Goal: Complete application form

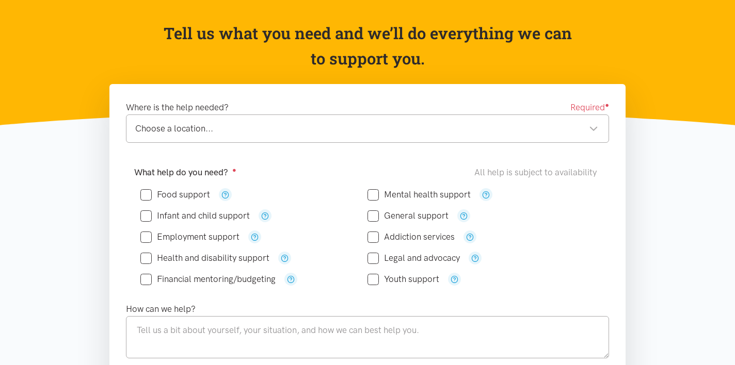
scroll to position [91, 0]
click at [164, 195] on input "Food support" at bounding box center [175, 194] width 70 height 9
checkbox input "true"
click at [222, 130] on div "Choose a location..." at bounding box center [366, 129] width 463 height 14
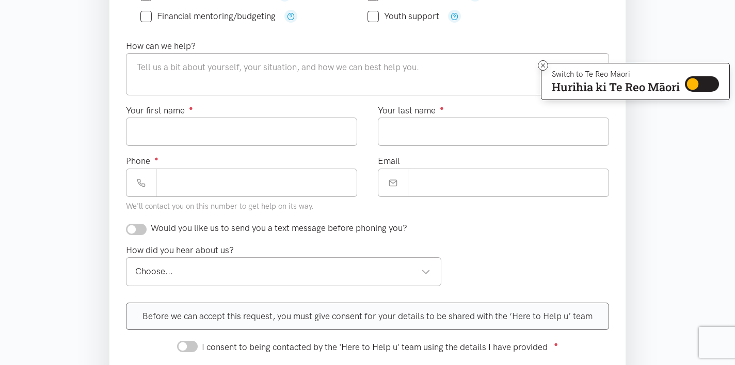
scroll to position [351, 0]
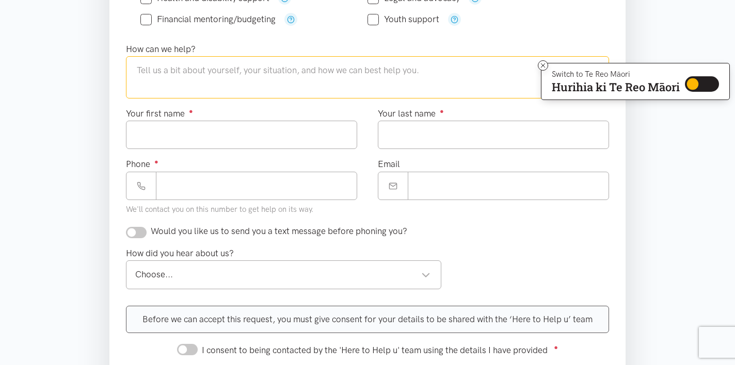
click at [250, 73] on textarea at bounding box center [367, 77] width 483 height 42
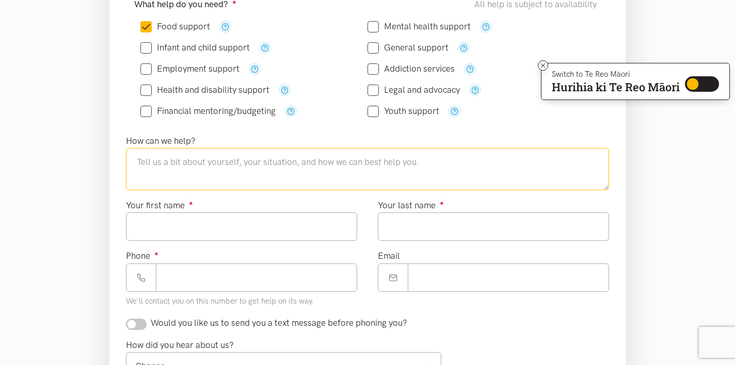
scroll to position [266, 0]
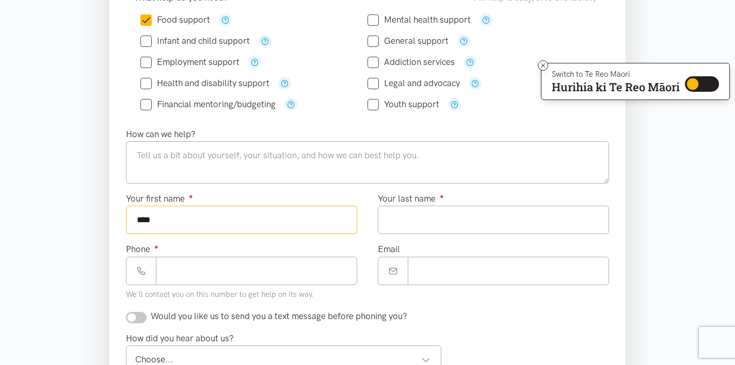
type input "****"
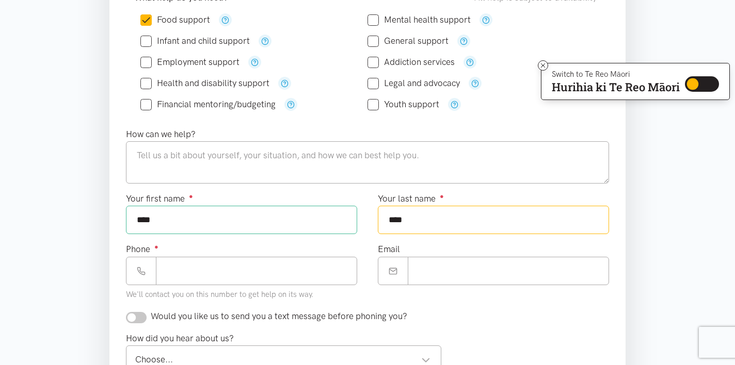
type input "****"
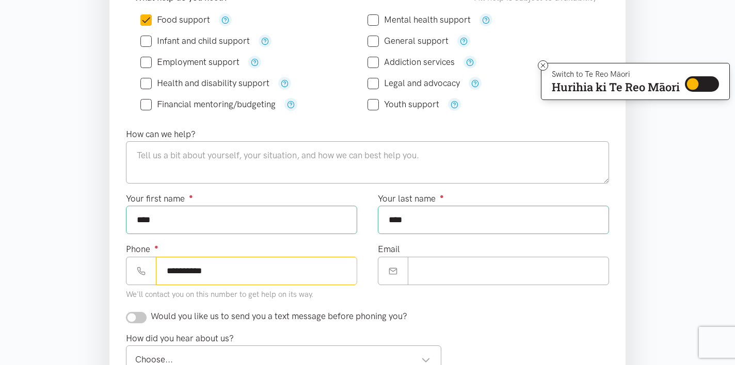
type input "**********"
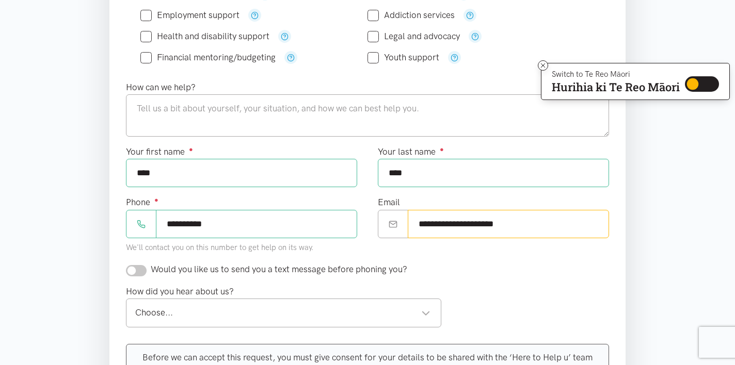
scroll to position [344, 0]
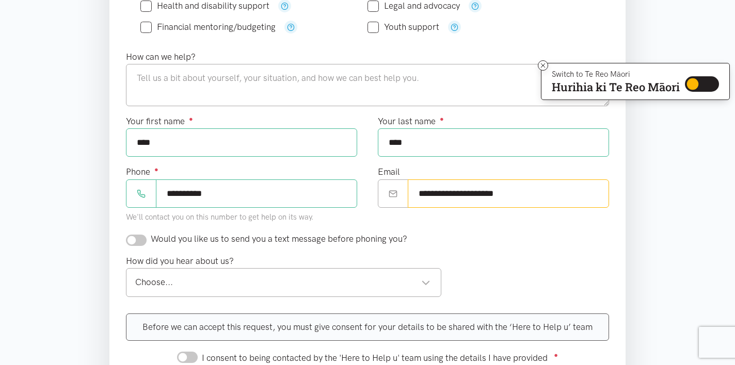
type input "**********"
click at [143, 243] on input "checkbox" at bounding box center [136, 240] width 21 height 11
checkbox input "true"
click at [188, 286] on div "Choose..." at bounding box center [282, 283] width 295 height 14
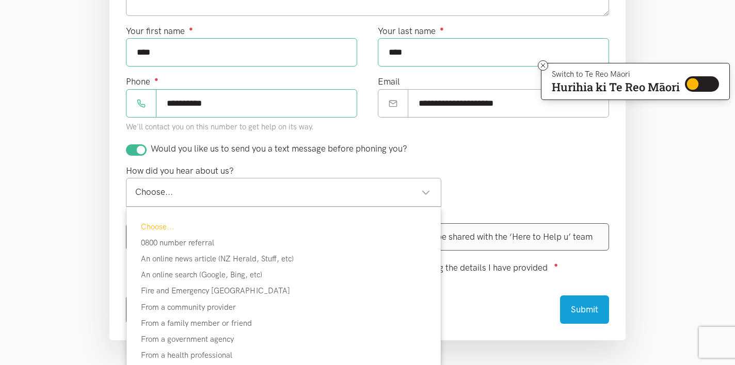
scroll to position [481, 0]
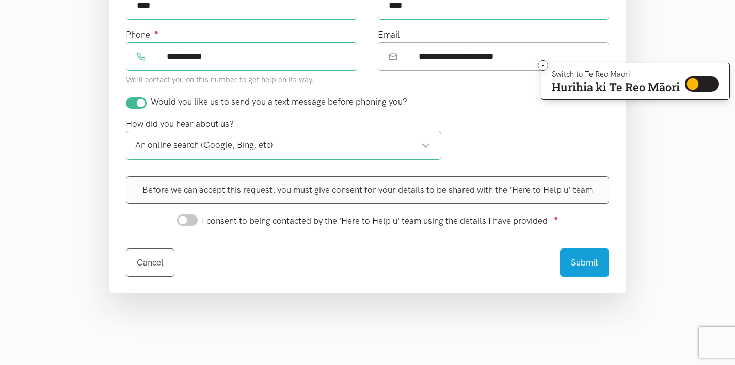
click at [184, 222] on input "I consent to being contacted by the 'Here to Help u' team using the details I h…" at bounding box center [187, 220] width 21 height 11
checkbox input "true"
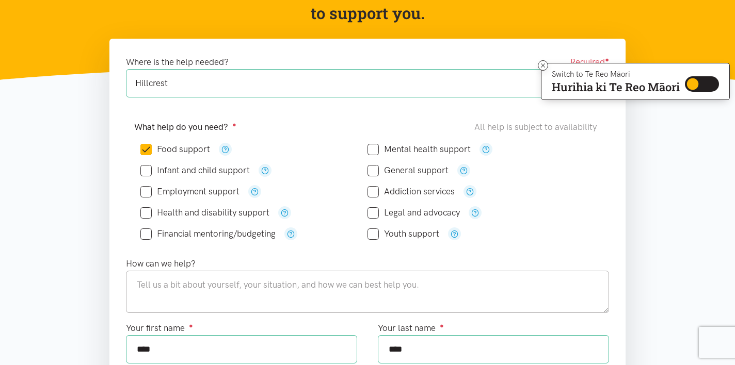
scroll to position [134, 0]
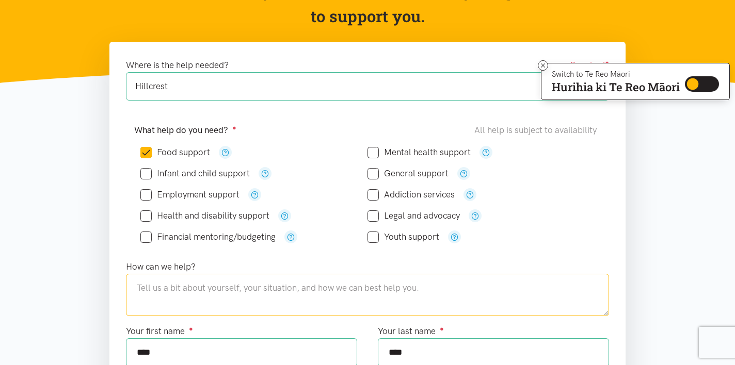
click at [224, 286] on textarea at bounding box center [367, 295] width 483 height 42
paste textarea "My name is [你的名字], I live in [GEOGRAPHIC_DATA]. I hope you can help me, because…"
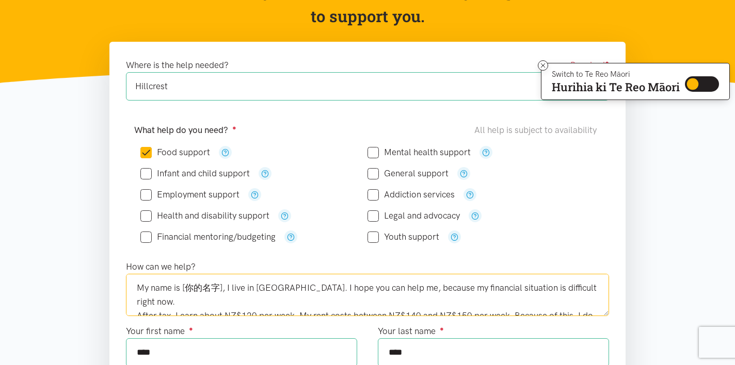
scroll to position [0, 0]
click at [226, 285] on textarea "My name is [你的名字], I live in [GEOGRAPHIC_DATA]. I hope you can help me, because…" at bounding box center [367, 295] width 483 height 42
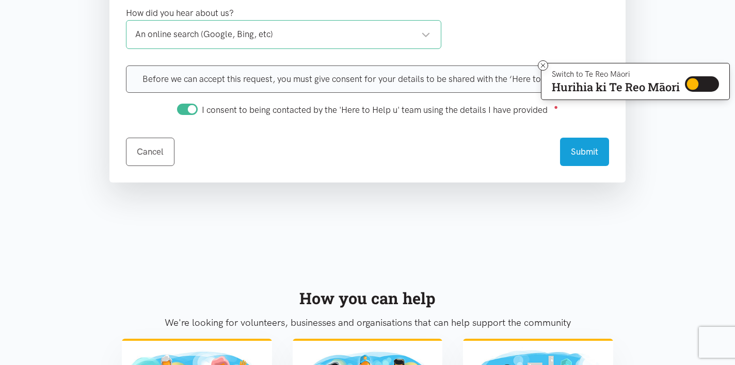
scroll to position [606, 0]
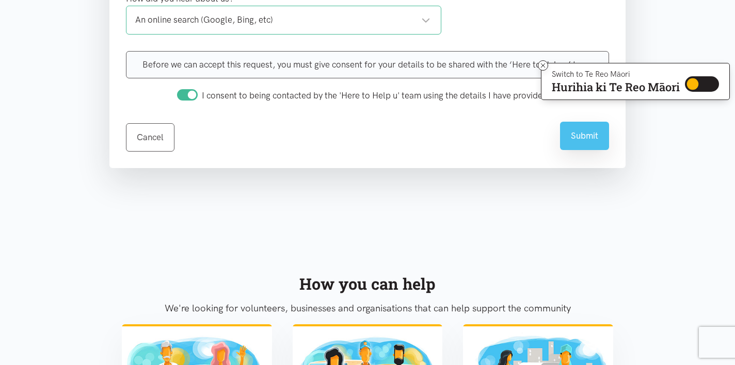
type textarea "My name is [PERSON_NAME], I live in [PERSON_NAME]. I hope you can help me, beca…"
click at [586, 143] on button "Submit" at bounding box center [584, 136] width 49 height 28
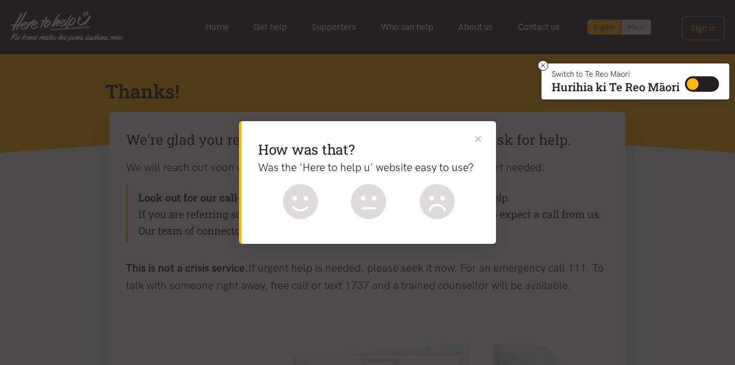
click at [478, 141] on button "Close" at bounding box center [478, 139] width 11 height 11
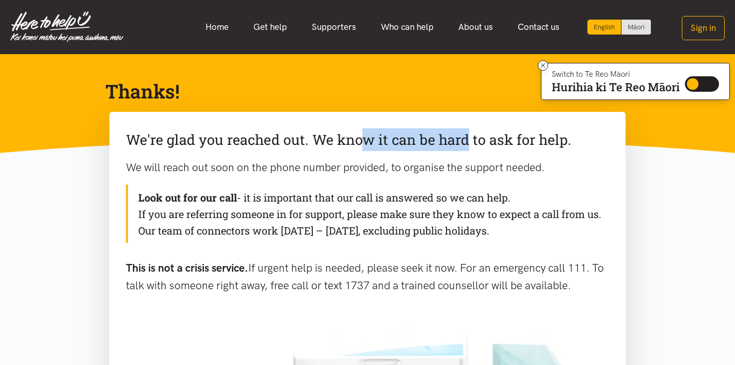
drag, startPoint x: 219, startPoint y: 146, endPoint x: 330, endPoint y: 147, distance: 111.0
click at [330, 146] on p "We're glad you reached out. We know it can be hard to ask for help." at bounding box center [367, 139] width 483 height 23
click at [420, 129] on p "We're glad you reached out. We know it can be hard to ask for help." at bounding box center [367, 139] width 483 height 23
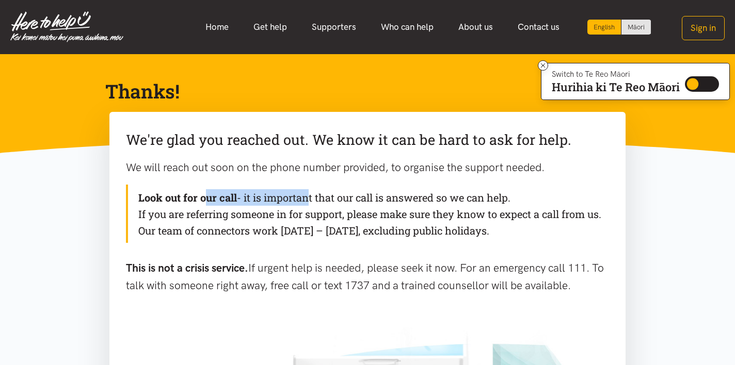
drag, startPoint x: 204, startPoint y: 195, endPoint x: 303, endPoint y: 199, distance: 99.7
click at [303, 199] on div "Look out for our call - it is important that our call is answered so we can hel…" at bounding box center [367, 214] width 483 height 58
click at [334, 221] on div "Look out for our call - it is important that our call is answered so we can hel…" at bounding box center [367, 214] width 483 height 58
